Goal: Task Accomplishment & Management: Use online tool/utility

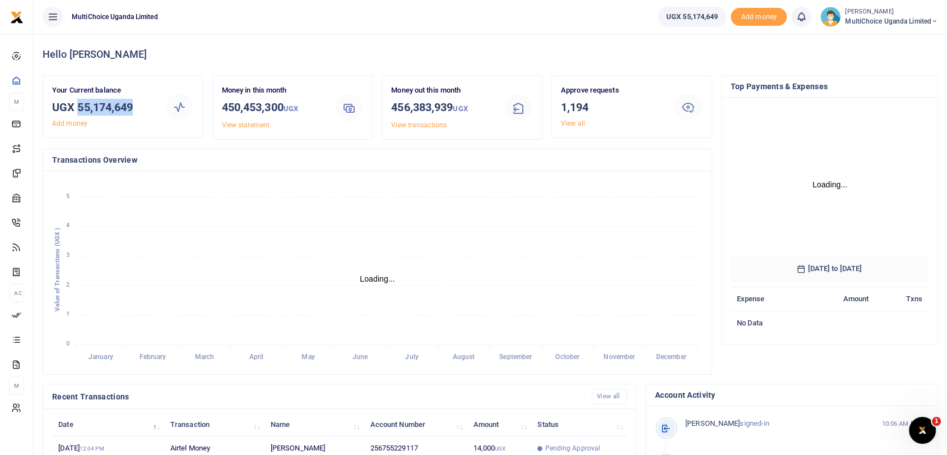
drag, startPoint x: 78, startPoint y: 106, endPoint x: 136, endPoint y: 106, distance: 57.7
click at [136, 106] on h3 "UGX 55,174,649" at bounding box center [104, 107] width 104 height 17
copy h3 "55,174,649"
click at [567, 121] on link "View all" at bounding box center [573, 123] width 24 height 8
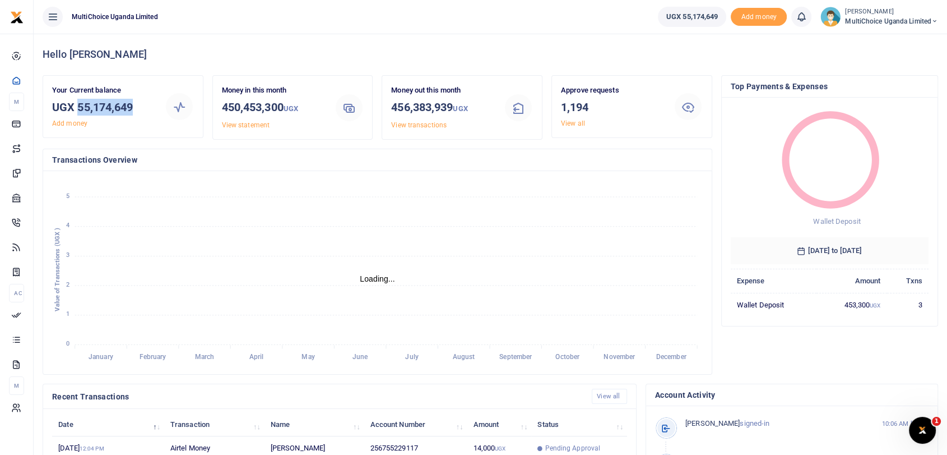
scroll to position [10, 10]
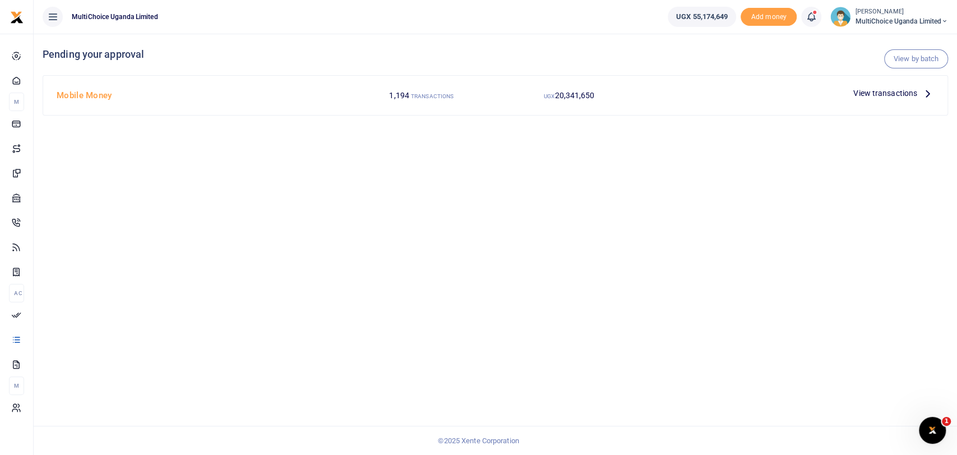
click at [891, 92] on span "View transactions" at bounding box center [885, 93] width 64 height 12
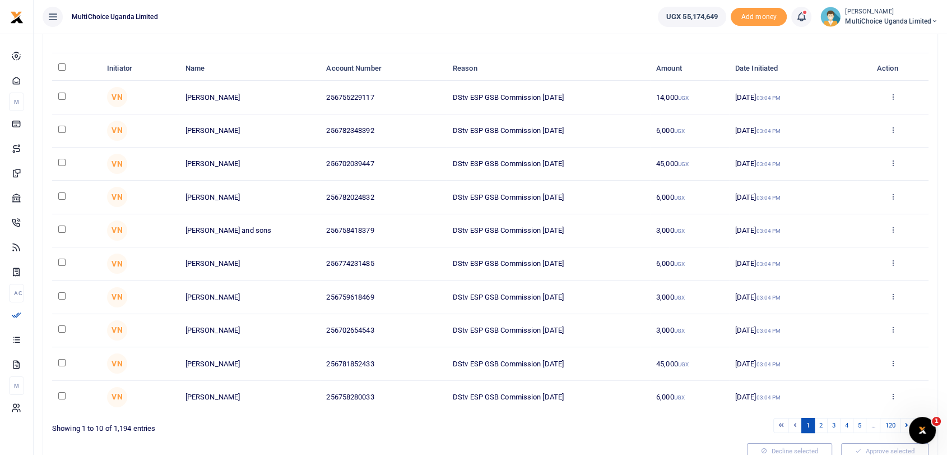
scroll to position [95, 0]
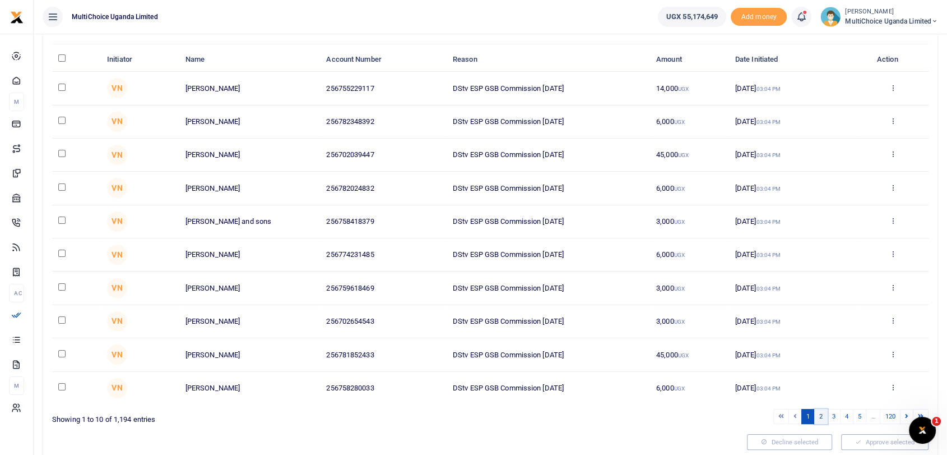
click at [820, 418] on link "2" at bounding box center [821, 416] width 13 height 15
click at [834, 415] on link "3" at bounding box center [833, 416] width 13 height 15
click at [846, 414] on link "4" at bounding box center [846, 417] width 13 height 15
click at [858, 413] on link "5" at bounding box center [859, 417] width 13 height 15
click at [861, 420] on link "6" at bounding box center [859, 416] width 13 height 15
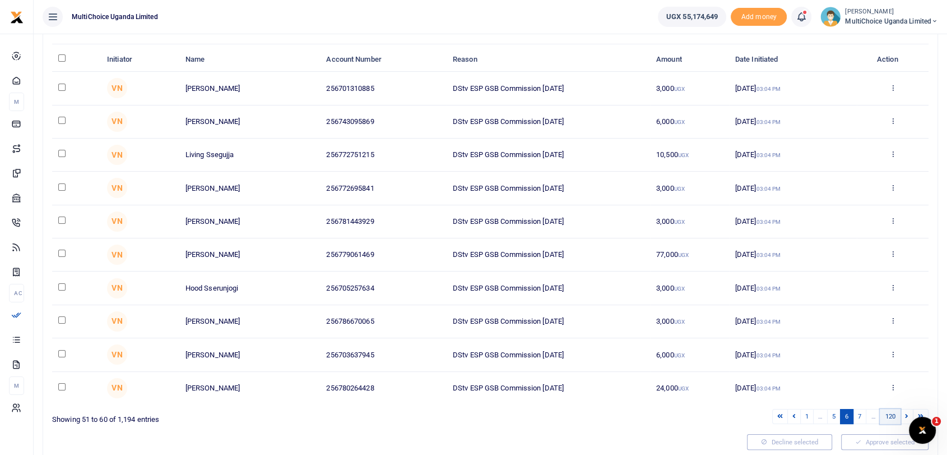
click at [898, 418] on link "120" at bounding box center [890, 416] width 20 height 15
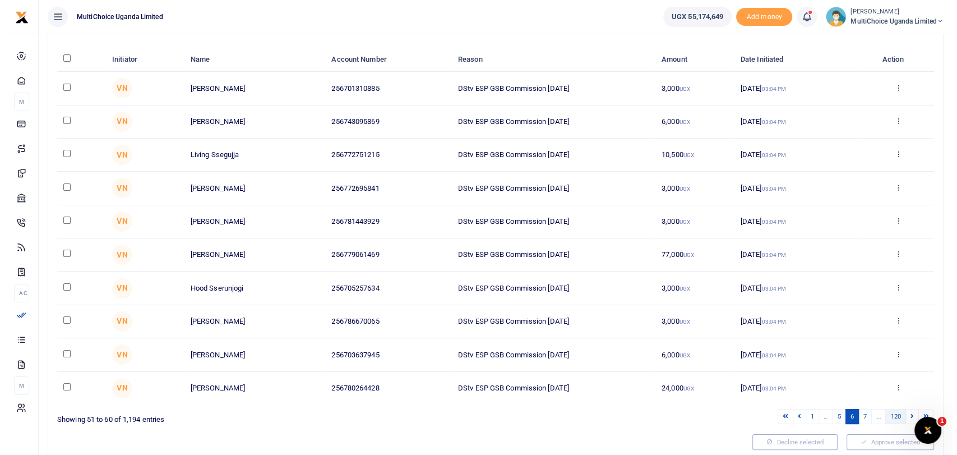
scroll to position [0, 0]
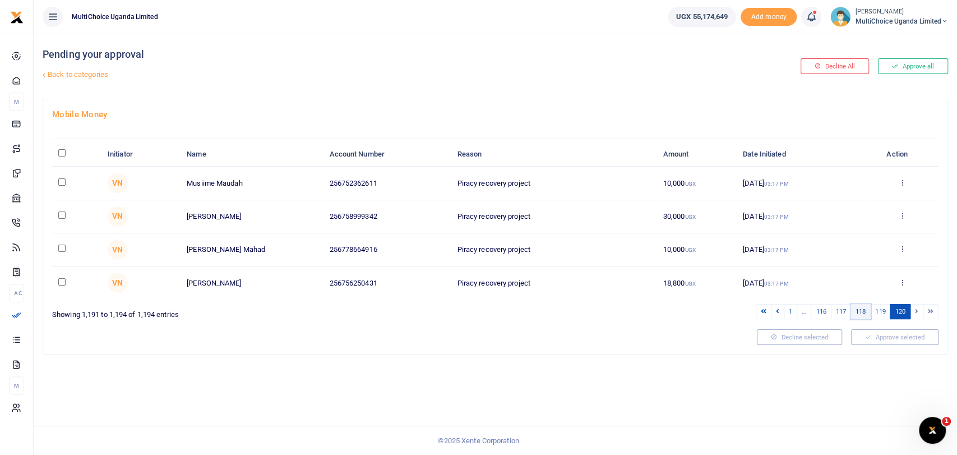
click at [860, 311] on link "118" at bounding box center [860, 311] width 20 height 15
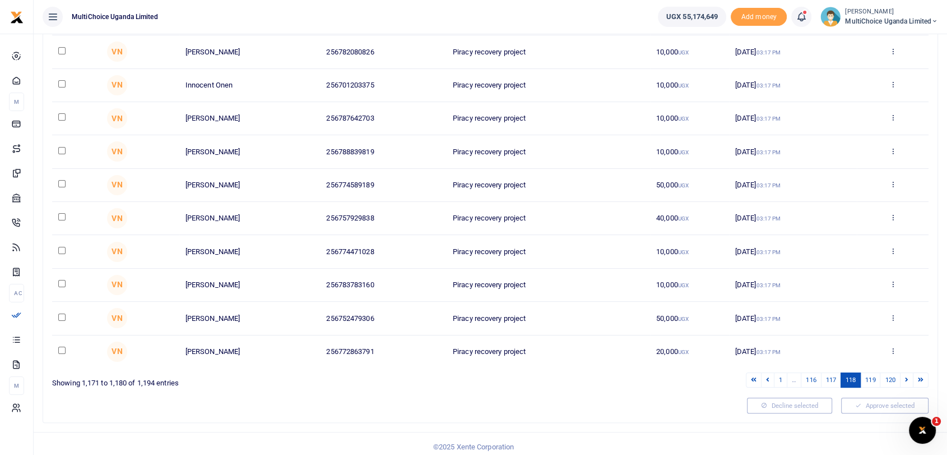
scroll to position [136, 0]
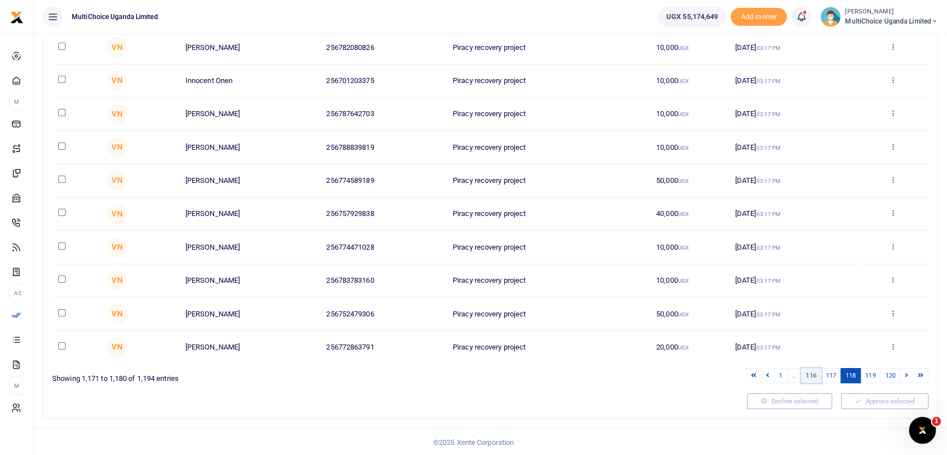
click at [813, 378] on link "116" at bounding box center [811, 375] width 20 height 15
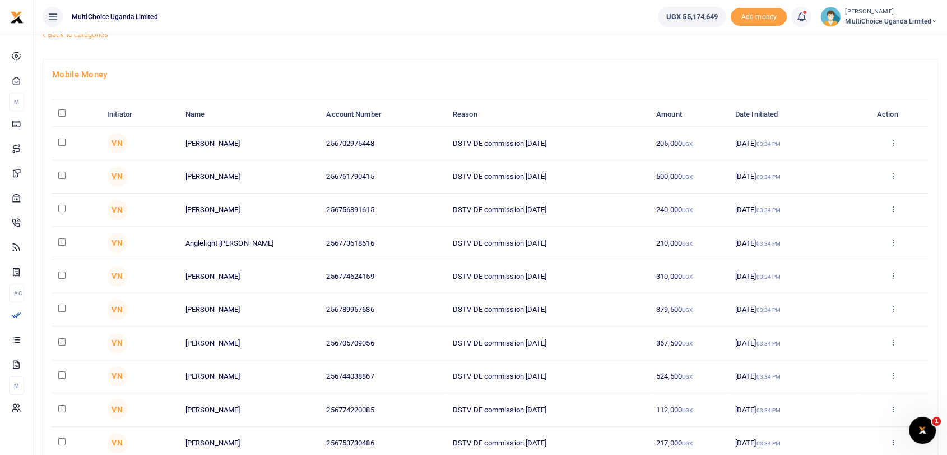
scroll to position [0, 0]
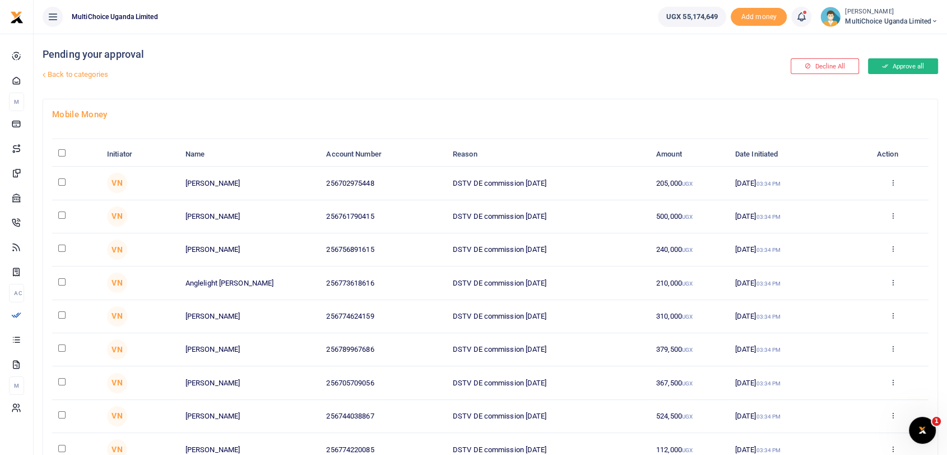
click at [892, 71] on button "Approve all" at bounding box center [903, 66] width 70 height 16
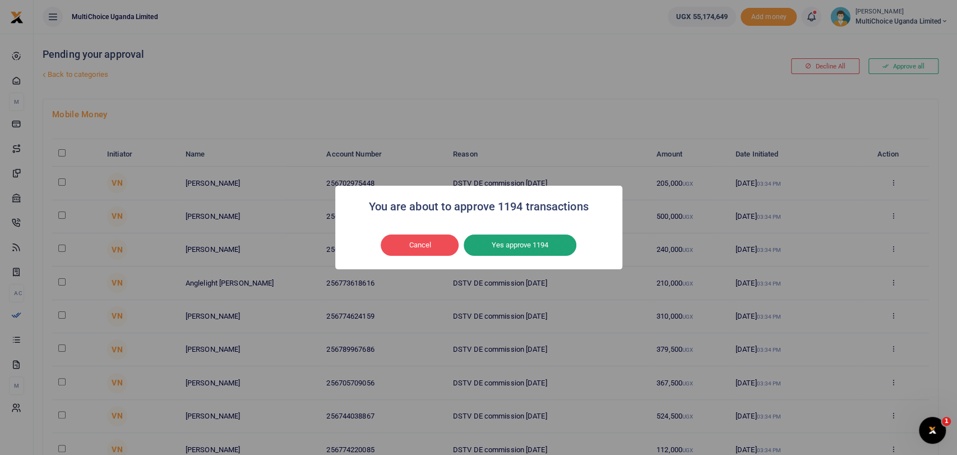
click at [527, 247] on button "Yes approve 1194" at bounding box center [520, 244] width 113 height 21
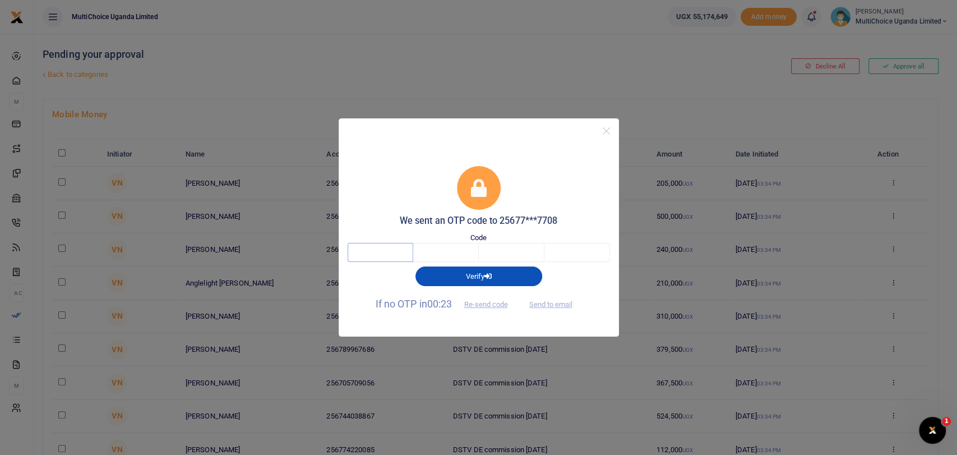
click at [391, 253] on input "text" at bounding box center [381, 252] width 66 height 19
type input "7"
type input "6"
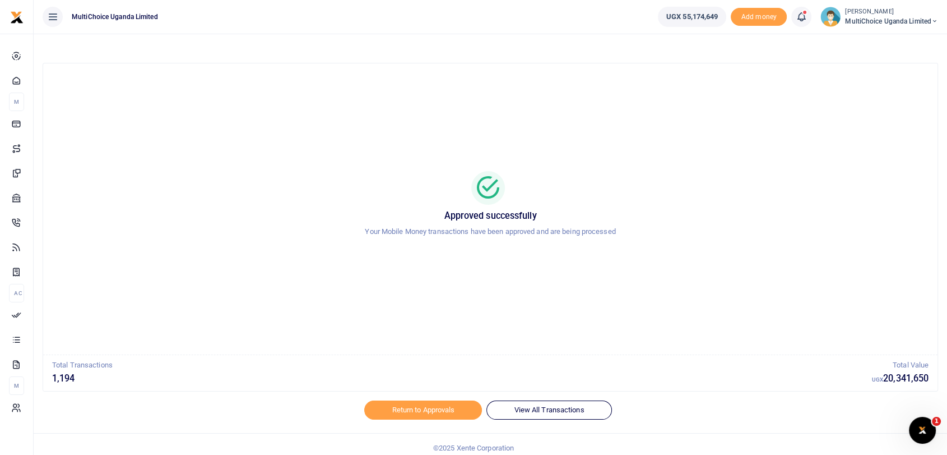
click at [853, 17] on span "MultiChoice Uganda Limited" at bounding box center [891, 21] width 93 height 10
click at [885, 44] on link "Switch accounts" at bounding box center [887, 41] width 98 height 16
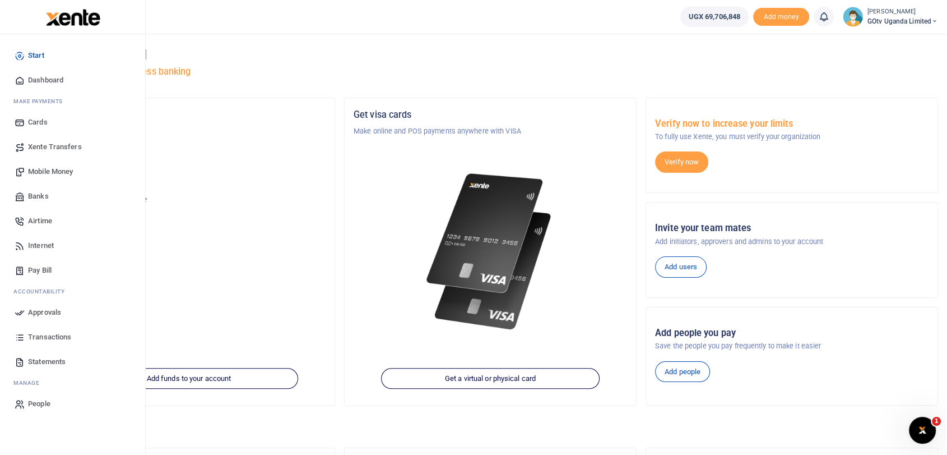
click at [49, 78] on span "Dashboard" at bounding box center [45, 80] width 35 height 11
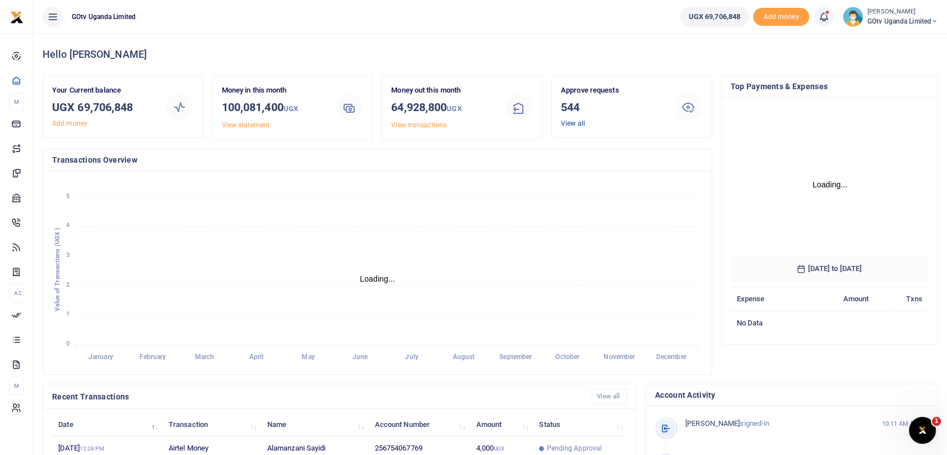
click at [575, 120] on link "View all" at bounding box center [573, 123] width 24 height 8
drag, startPoint x: 76, startPoint y: 107, endPoint x: 152, endPoint y: 106, distance: 75.7
click at [152, 106] on h3 "UGX 69,706,848" at bounding box center [104, 107] width 104 height 17
copy h3 "69,706,848"
